Goal: Navigation & Orientation: Find specific page/section

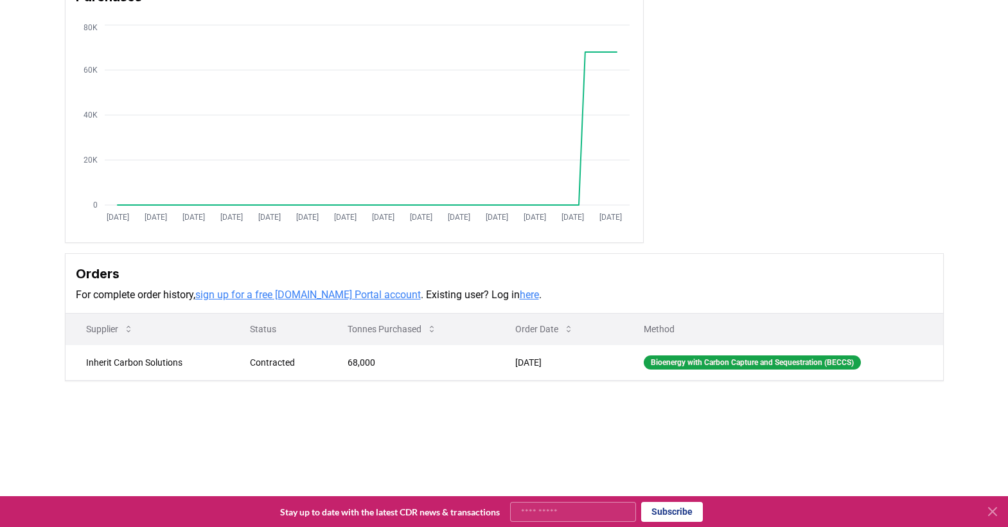
scroll to position [130, 0]
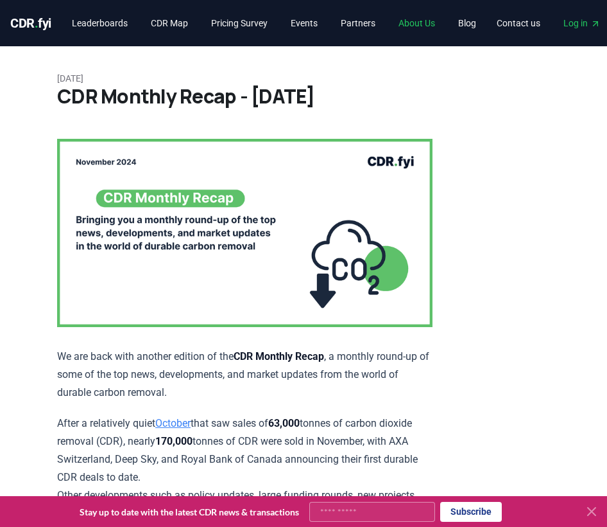
click at [427, 20] on link "About Us" at bounding box center [416, 23] width 57 height 23
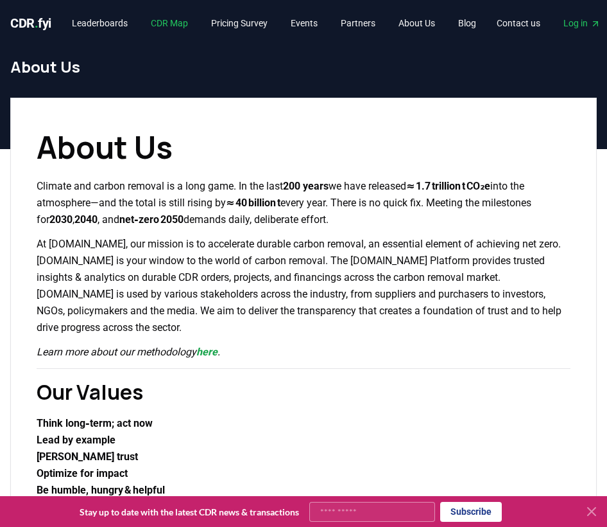
click at [173, 23] on link "CDR Map" at bounding box center [170, 23] width 58 height 23
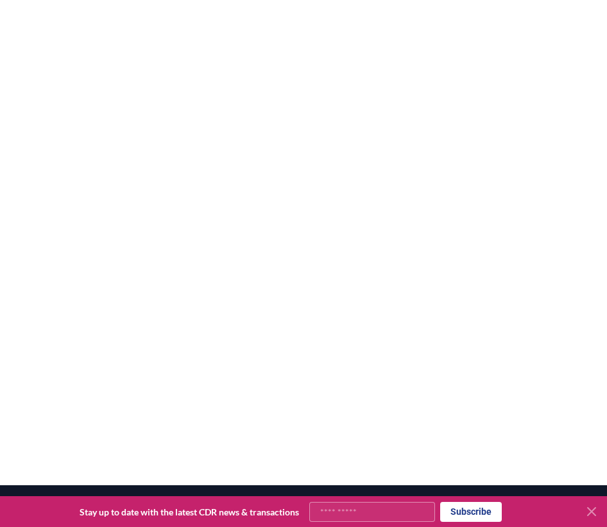
scroll to position [243, 0]
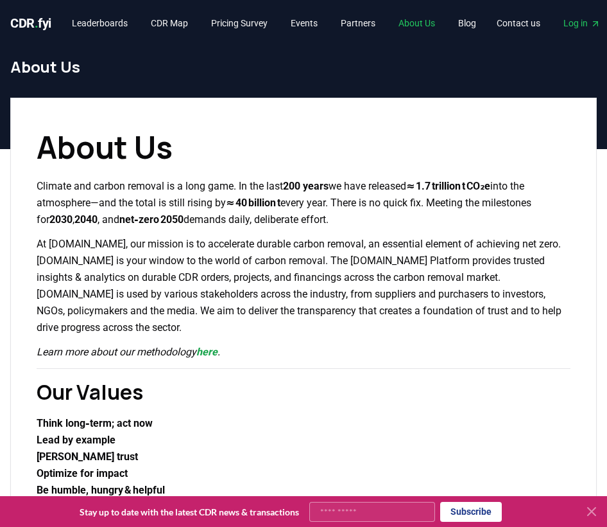
click at [425, 23] on link "About Us" at bounding box center [416, 23] width 57 height 23
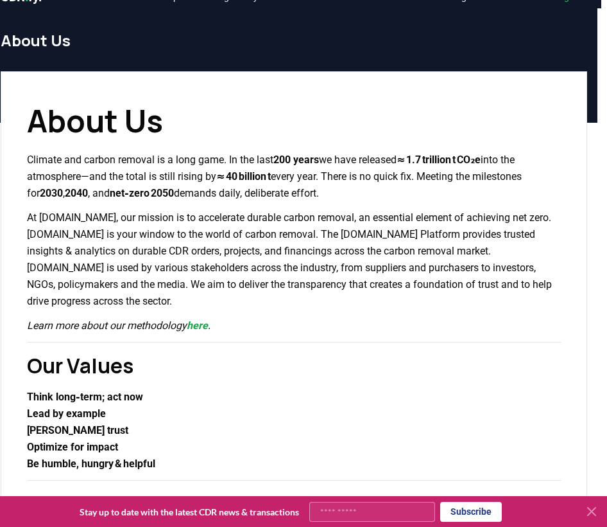
scroll to position [0, 10]
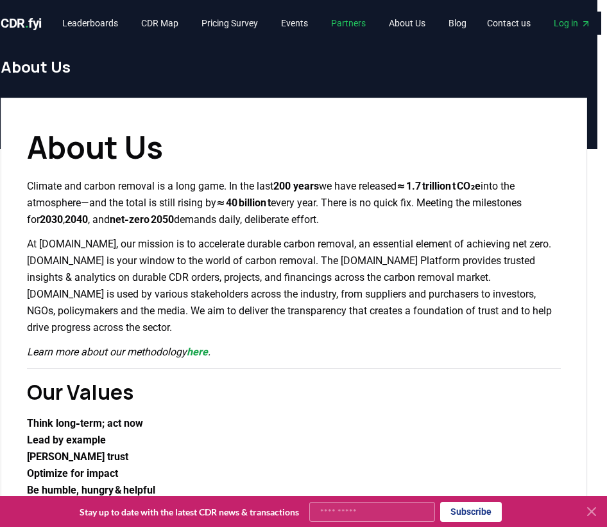
click at [363, 21] on link "Partners" at bounding box center [348, 23] width 55 height 23
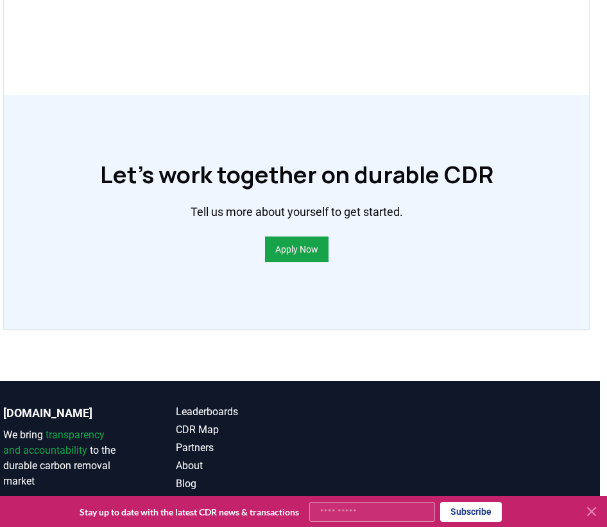
scroll to position [891, 7]
